Goal: Task Accomplishment & Management: Complete application form

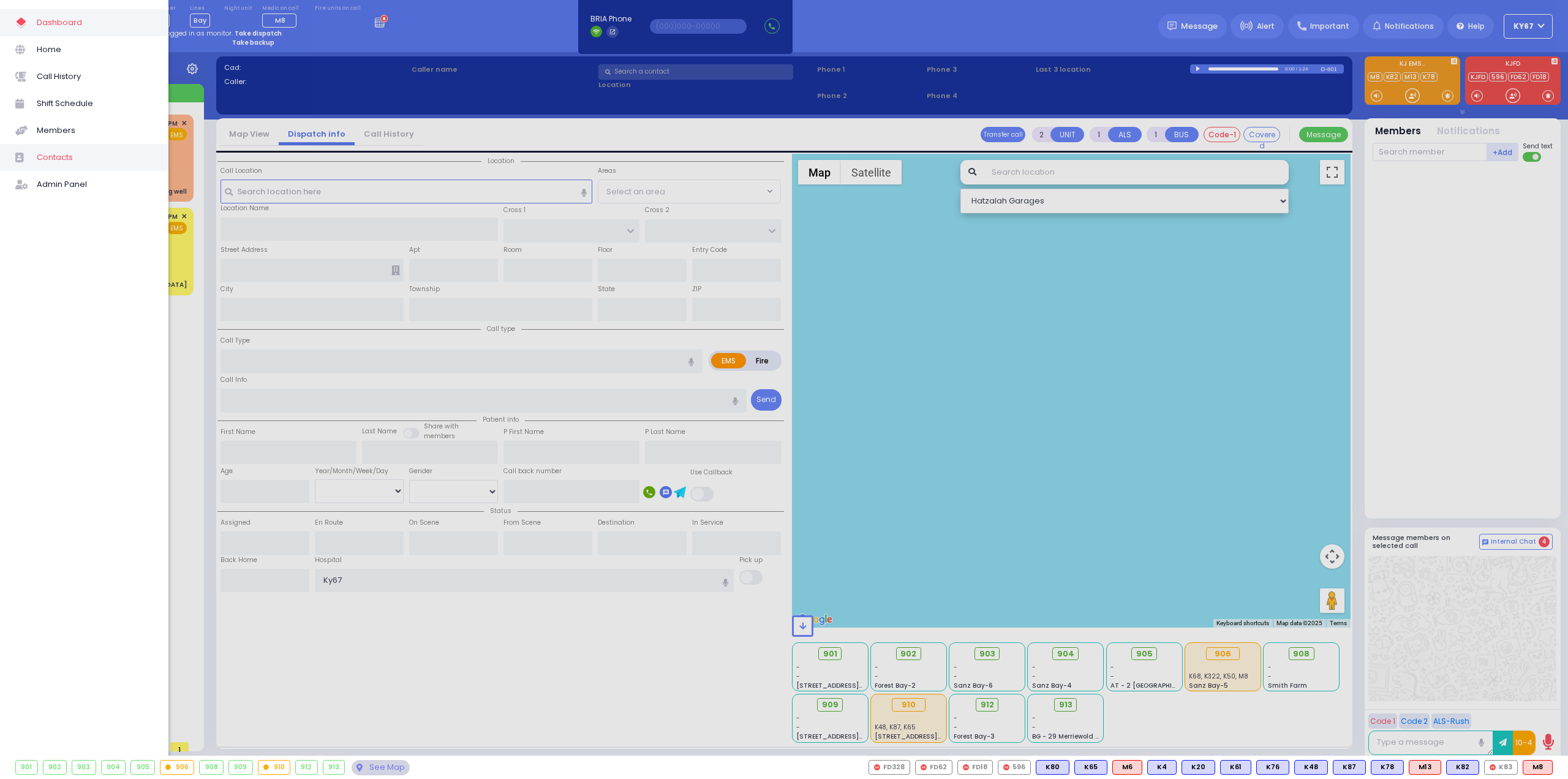
click at [57, 155] on span "Contacts" at bounding box center [94, 158] width 116 height 16
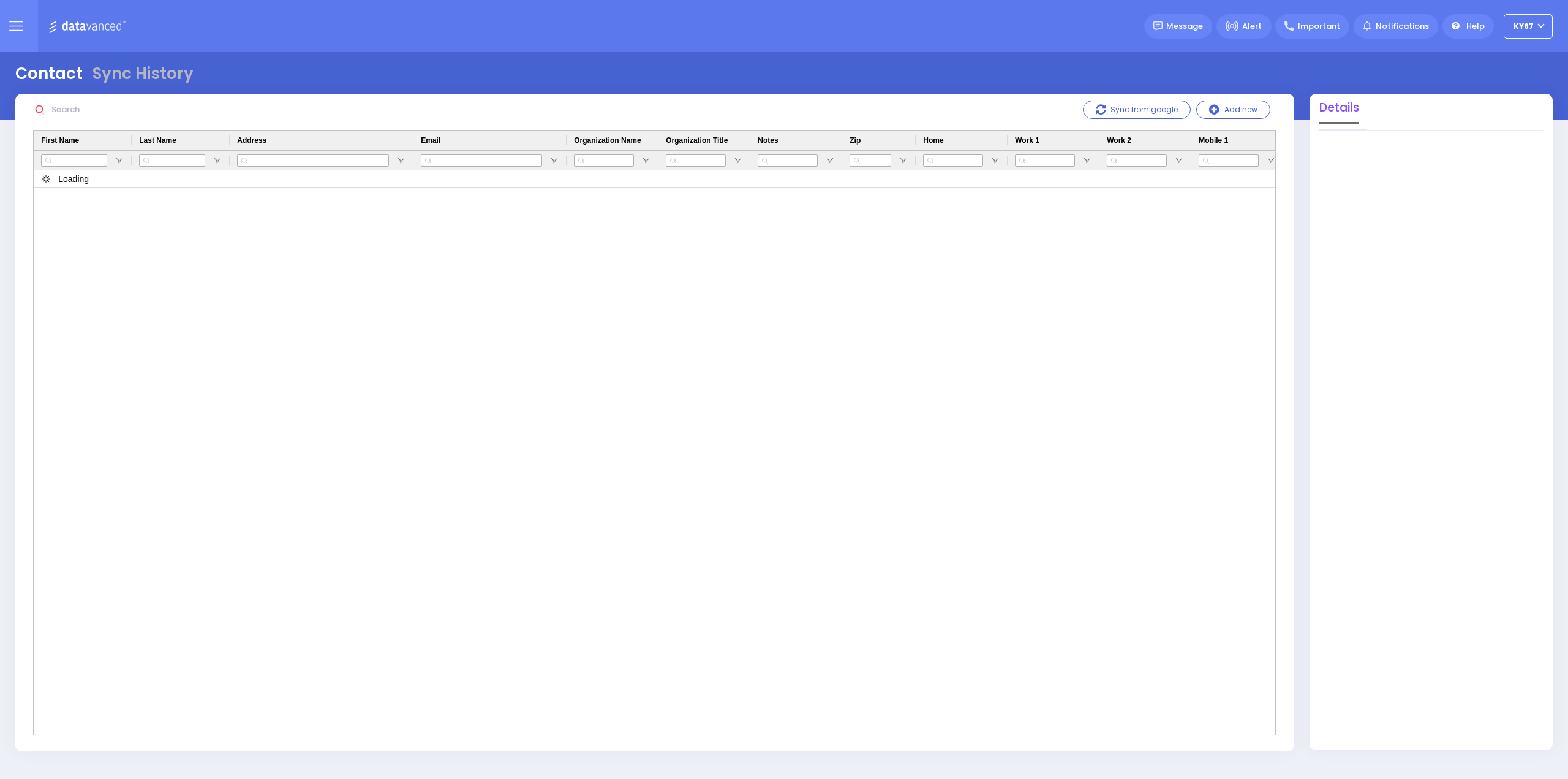
click at [85, 110] on input "text" at bounding box center [139, 110] width 184 height 23
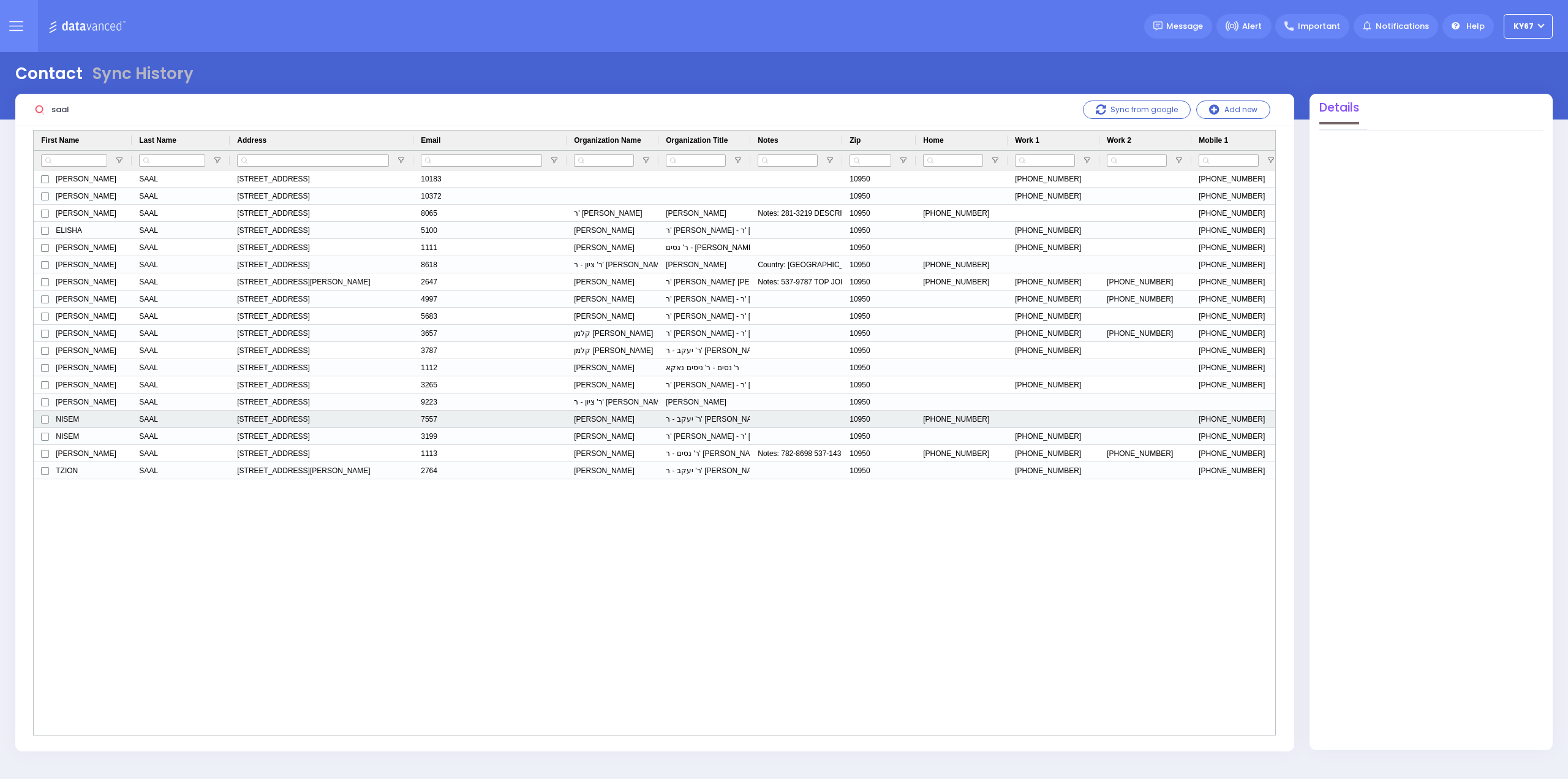
type input "saal"
click at [79, 420] on div "NISEM" at bounding box center [82, 418] width 98 height 17
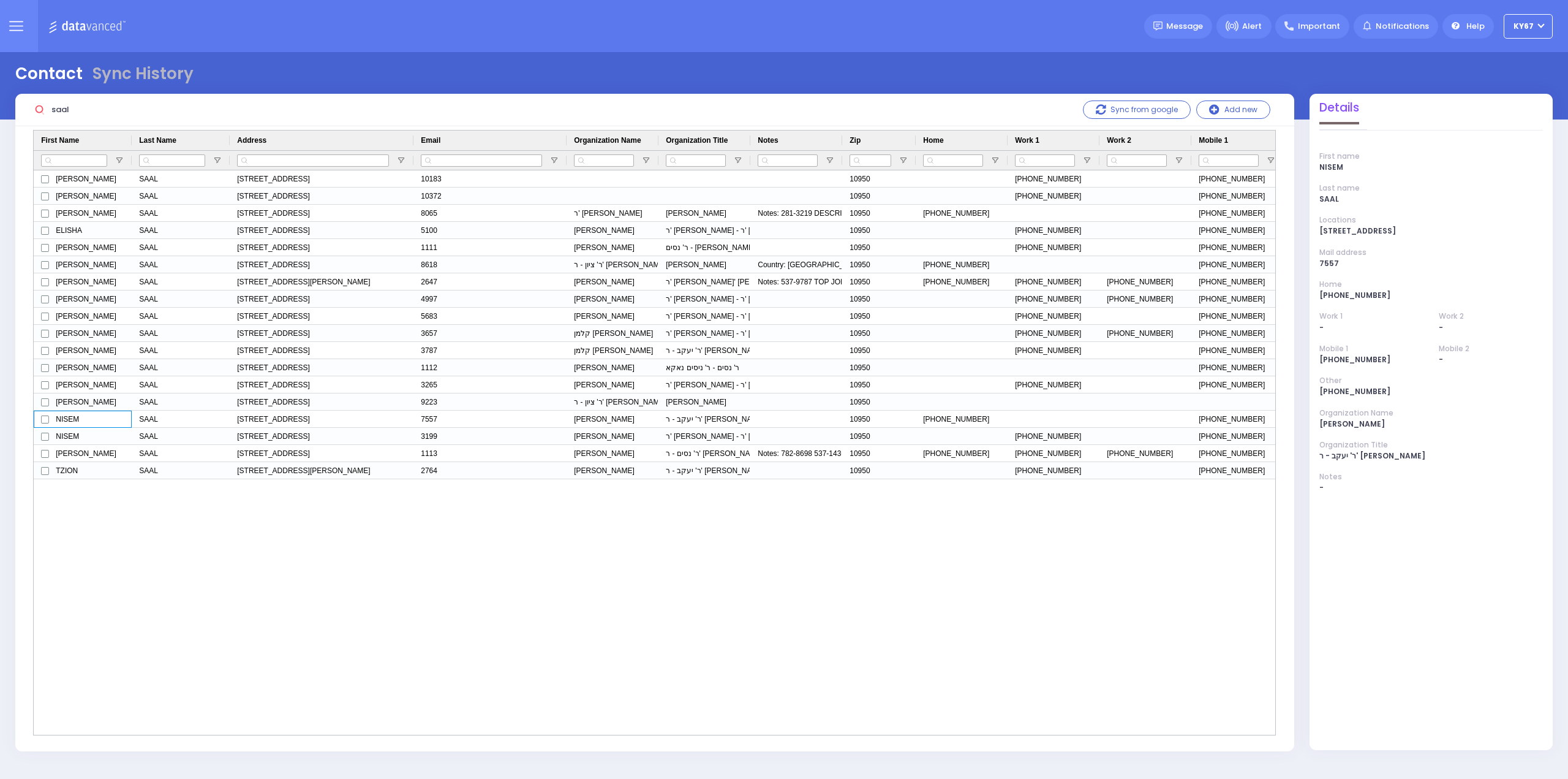
click at [12, 27] on icon at bounding box center [16, 26] width 14 height 14
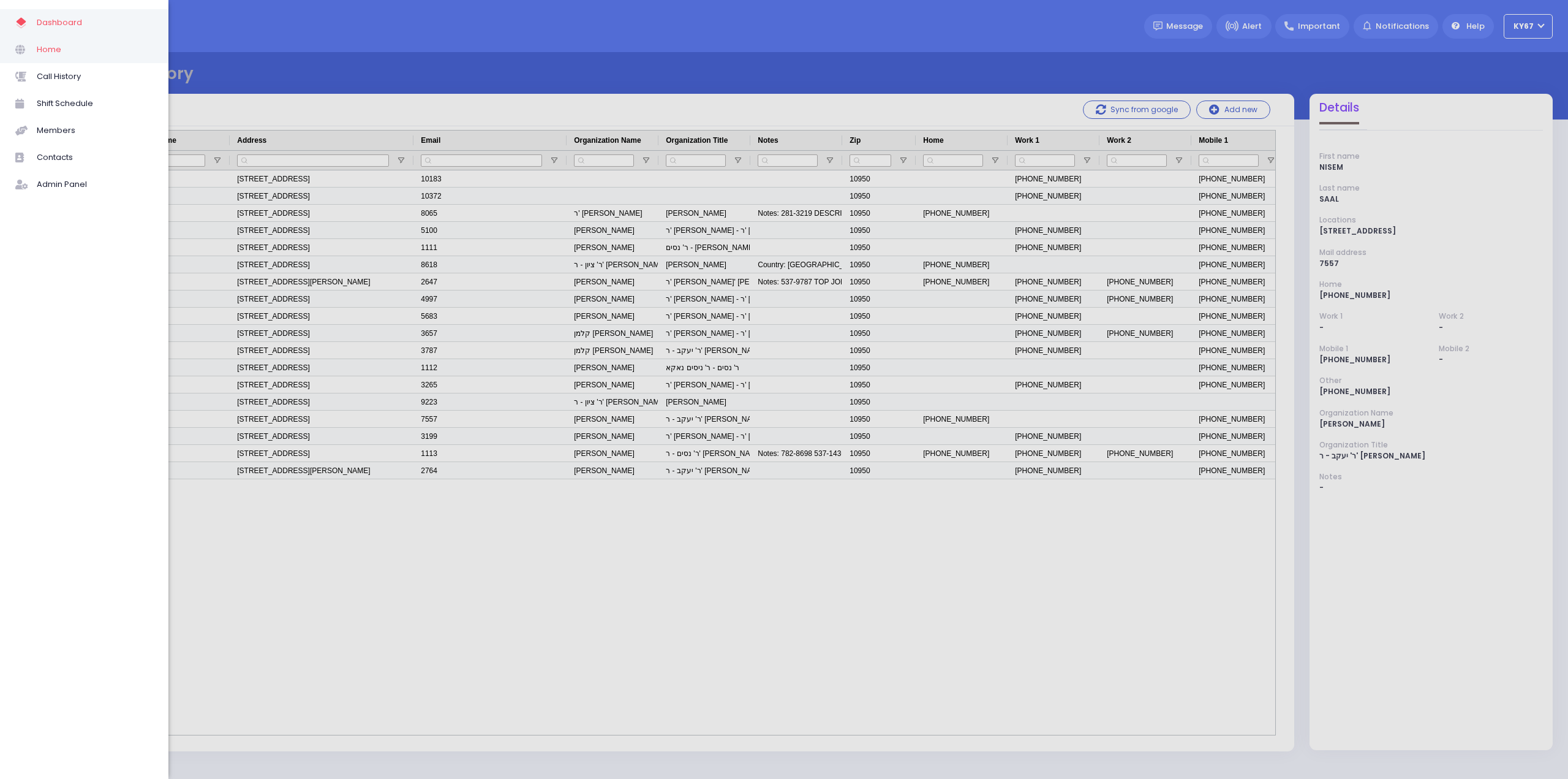
click at [59, 47] on span "Home" at bounding box center [94, 50] width 116 height 16
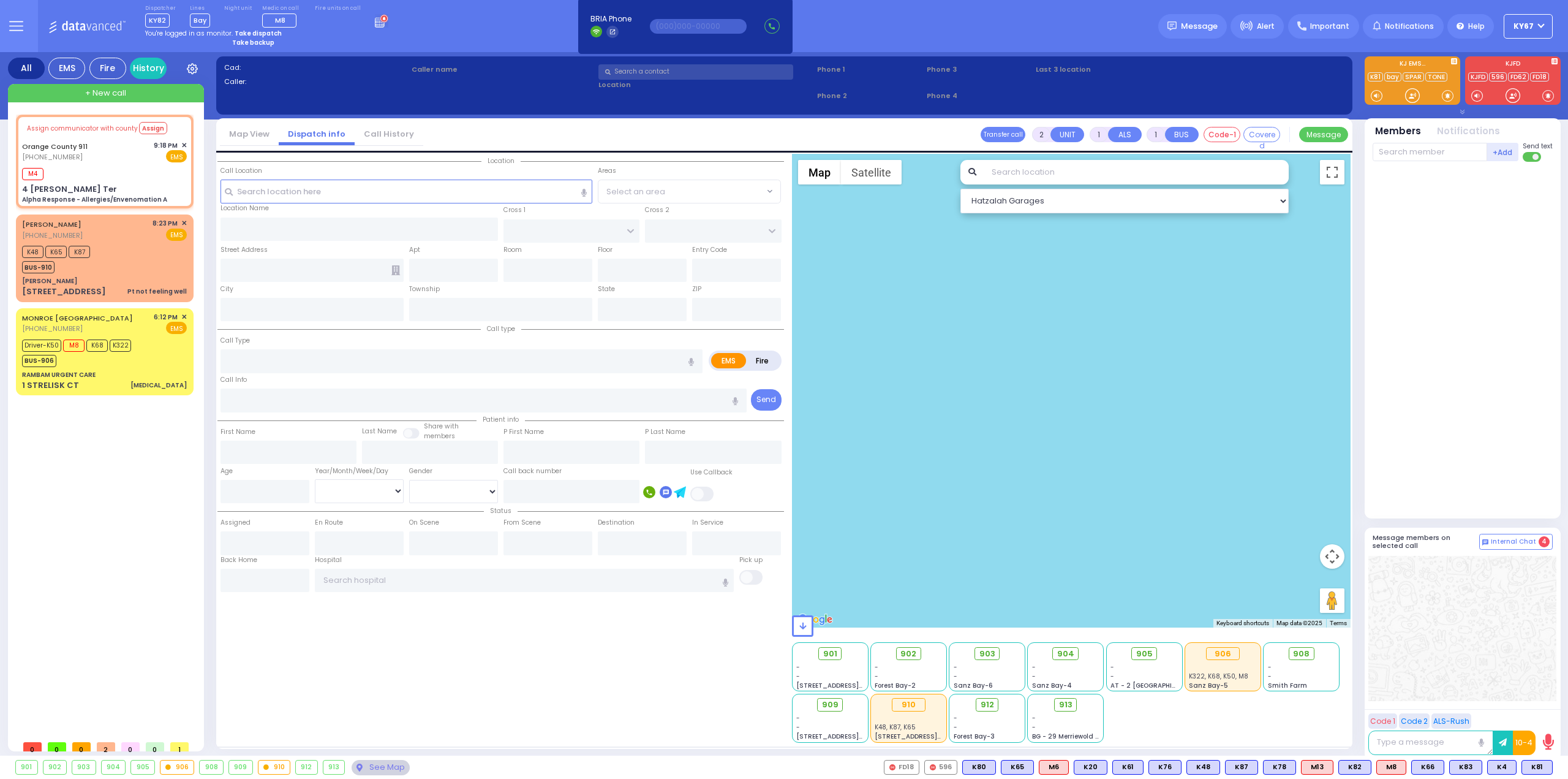
type input "6"
select select
type input "Alpha Response - Allergies/Envenomation A"
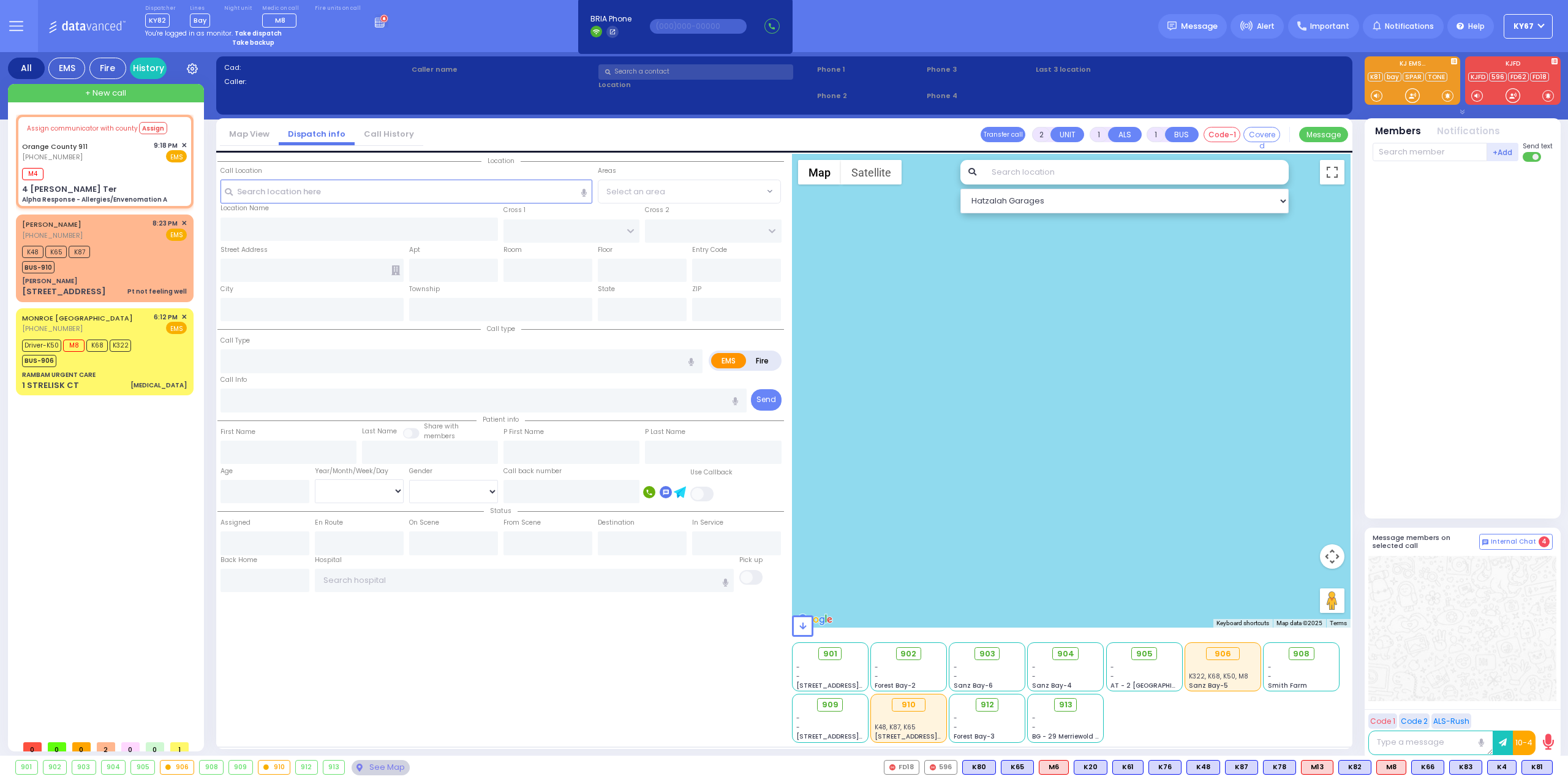
radio input "true"
type input "Nature: : Alpha Response - Allergies/Envenomation A Address: : [STREET_ADDRESS]…"
select select
type input "21:20"
select select "Hatzalah Garages"
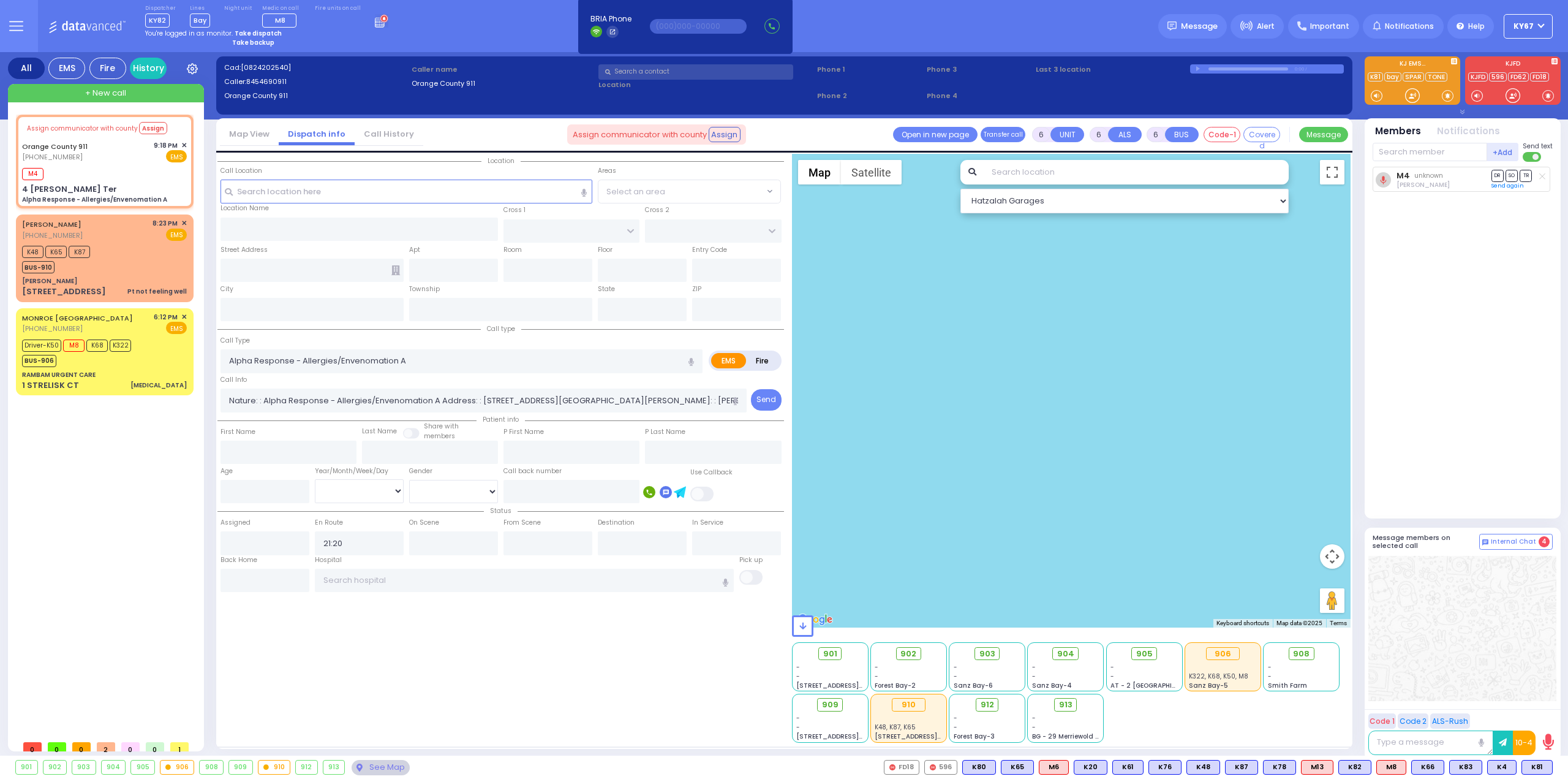
type input "4 [PERSON_NAME] Ter"
type input "Monroe"
type input "[US_STATE]"
type input "10950"
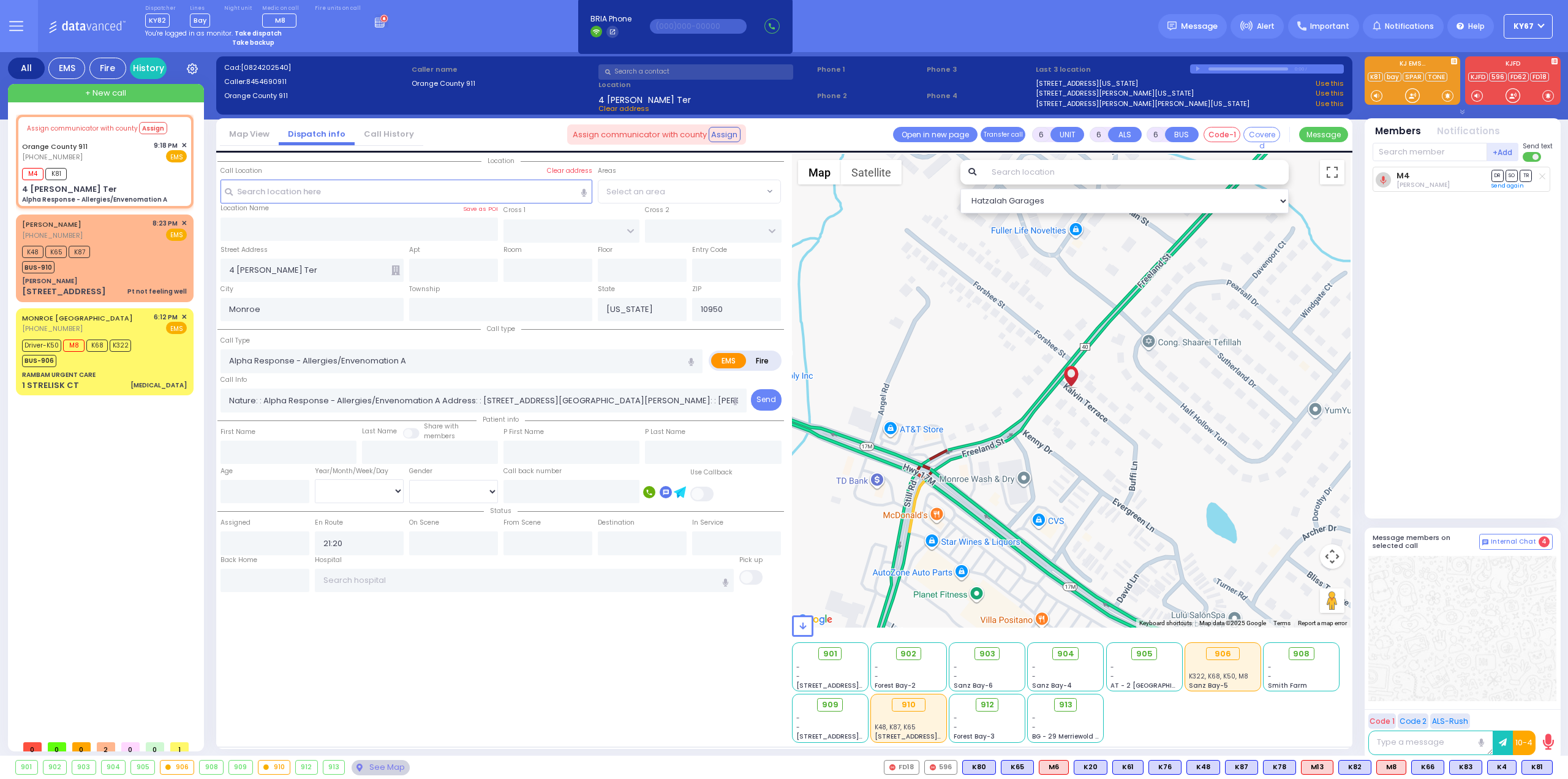
select select
radio input "true"
select select
select select "Hatzalah Garages"
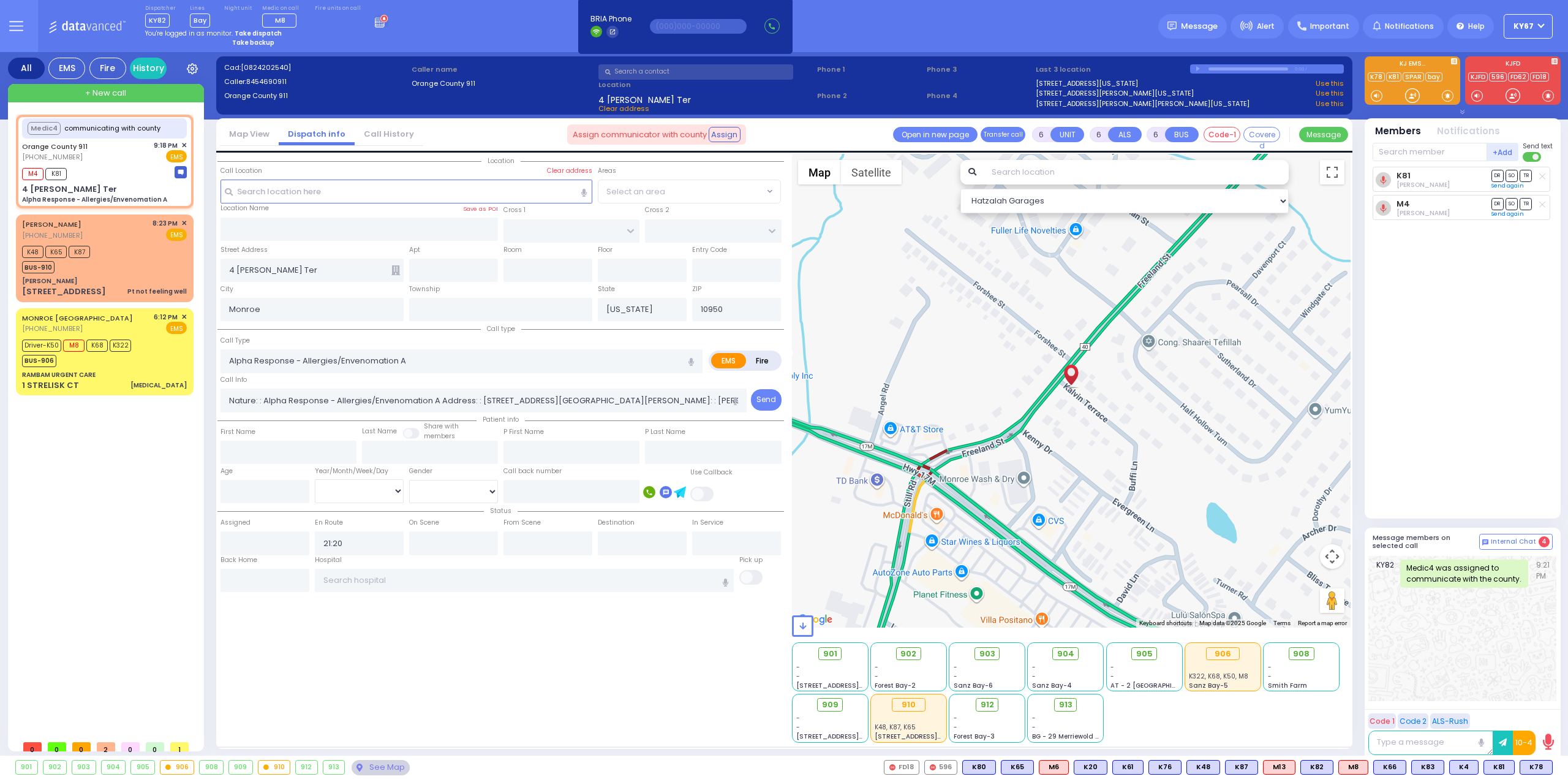
select select
radio input "true"
select select
select select "Hatzalah Garages"
